Goal: Information Seeking & Learning: Learn about a topic

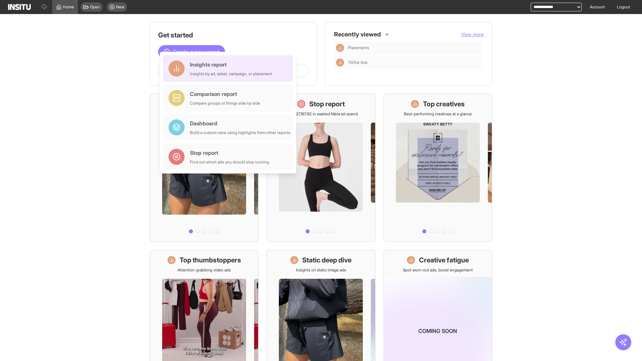
click at [230, 69] on div "Insights report Insights by ad, adset, campaign, or placement" at bounding box center [231, 68] width 82 height 16
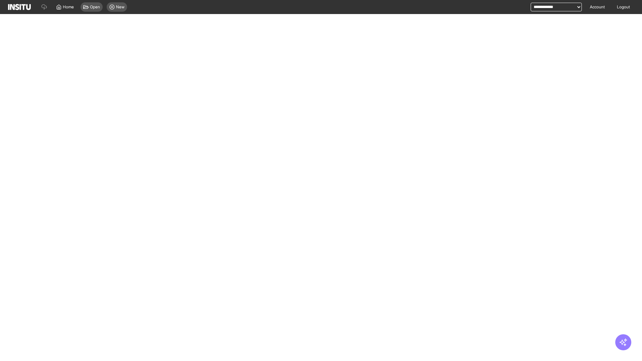
select select "**"
